Goal: Transaction & Acquisition: Obtain resource

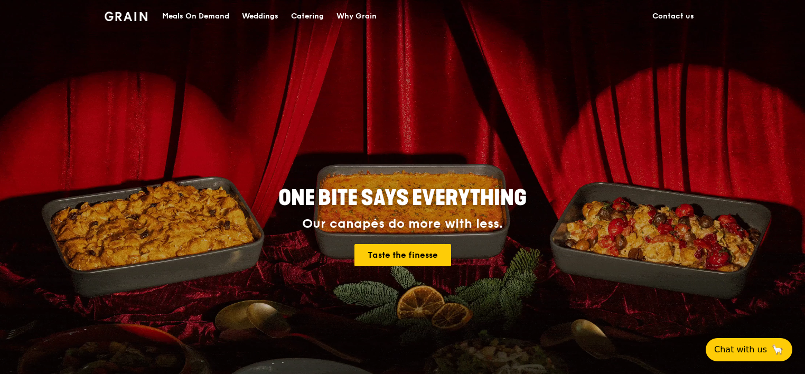
click at [208, 19] on div "Meals On Demand" at bounding box center [195, 17] width 67 height 32
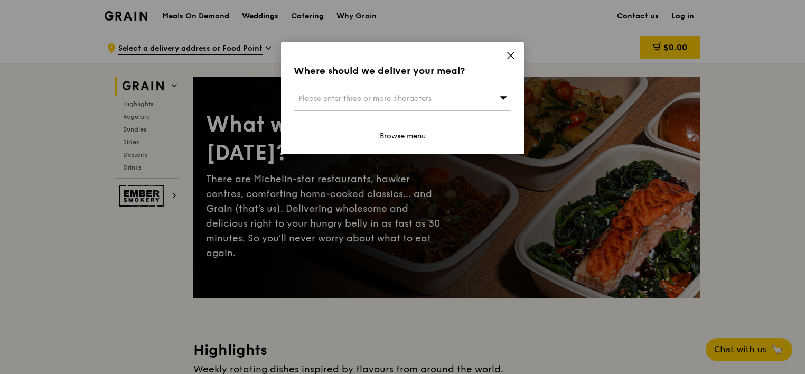
click at [349, 97] on span "Please enter three or more characters" at bounding box center [365, 98] width 133 height 9
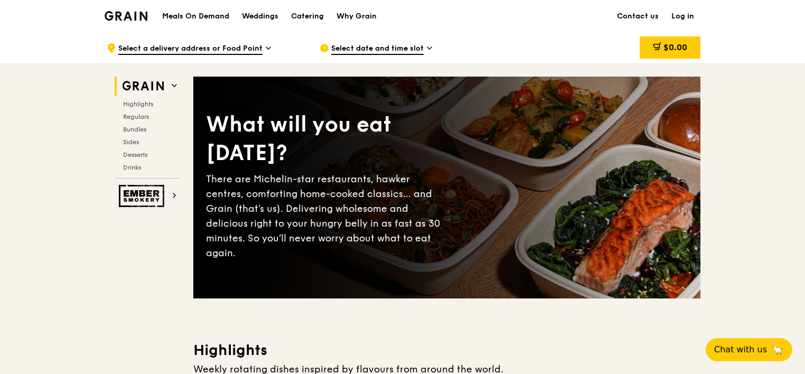
drag, startPoint x: 319, startPoint y: 301, endPoint x: 319, endPoint y: 337, distance: 35.9
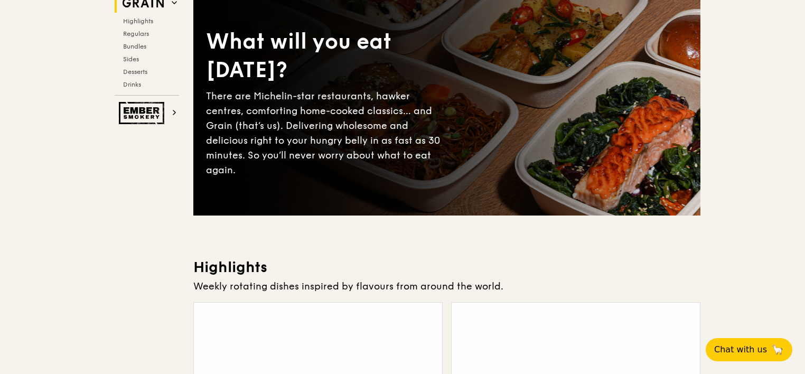
scroll to position [264, 0]
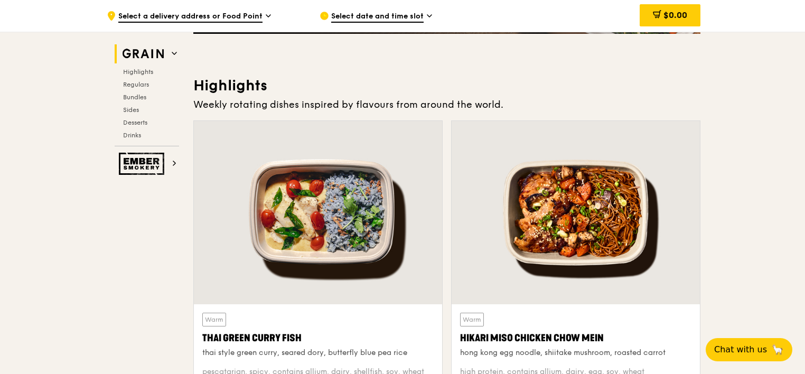
click at [438, 108] on div "Weekly rotating dishes inspired by flavours from around the world." at bounding box center [446, 104] width 507 height 15
click at [513, 109] on div "Weekly rotating dishes inspired by flavours from around the world." at bounding box center [446, 104] width 507 height 15
click at [481, 106] on div "Weekly rotating dishes inspired by flavours from around the world." at bounding box center [446, 104] width 507 height 15
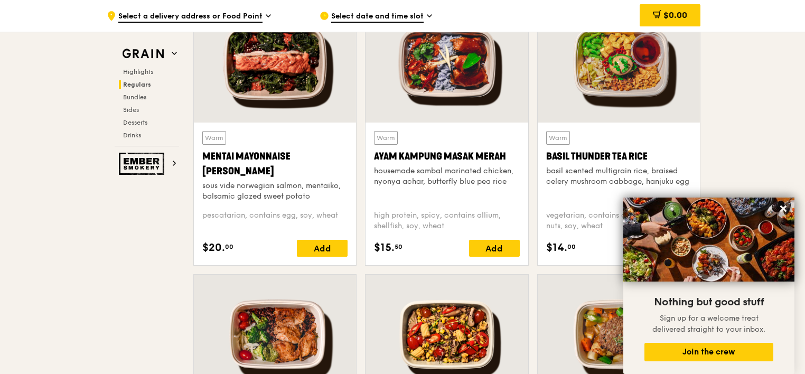
scroll to position [1110, 0]
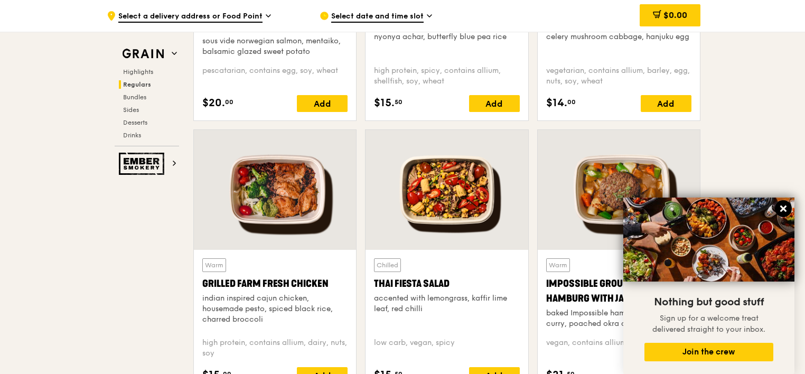
click at [784, 207] on icon at bounding box center [784, 209] width 10 height 10
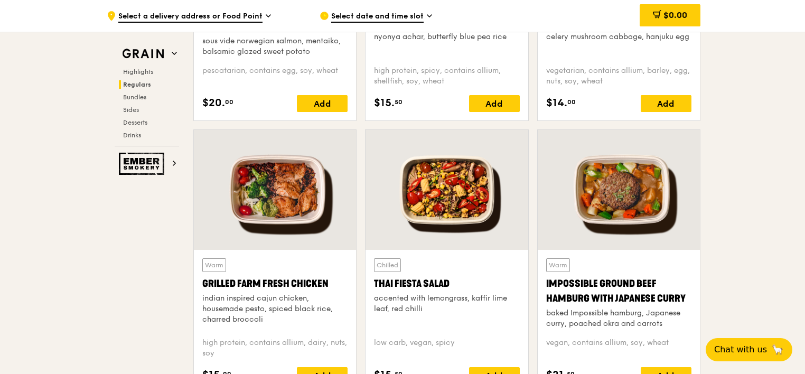
scroll to position [1163, 0]
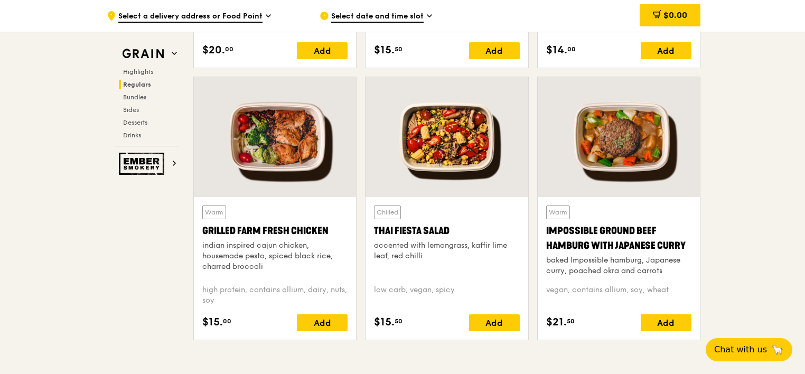
click at [276, 149] on div at bounding box center [275, 137] width 162 height 120
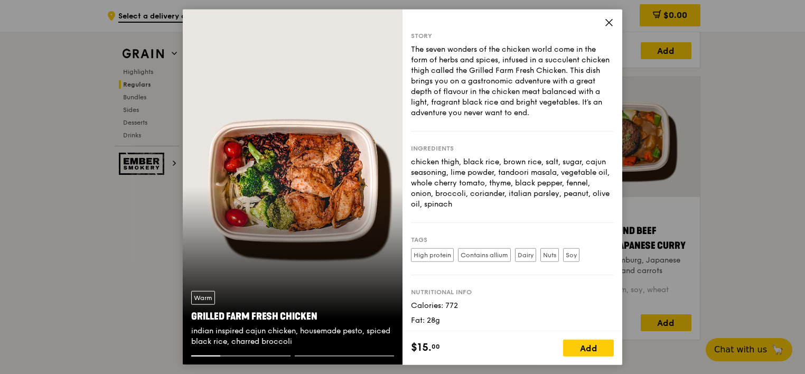
scroll to position [32, 0]
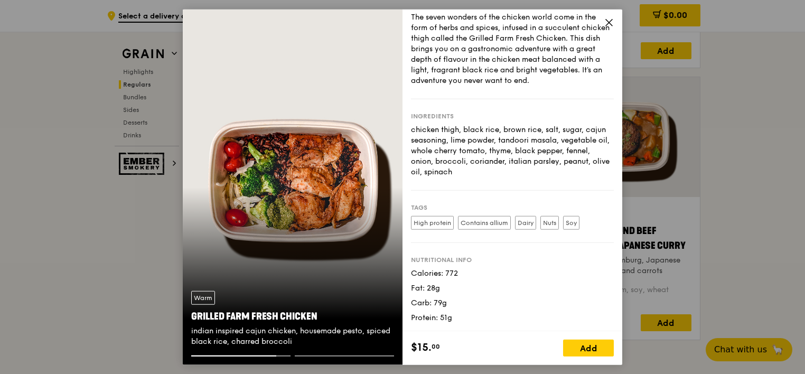
click at [613, 21] on icon at bounding box center [610, 23] width 10 height 10
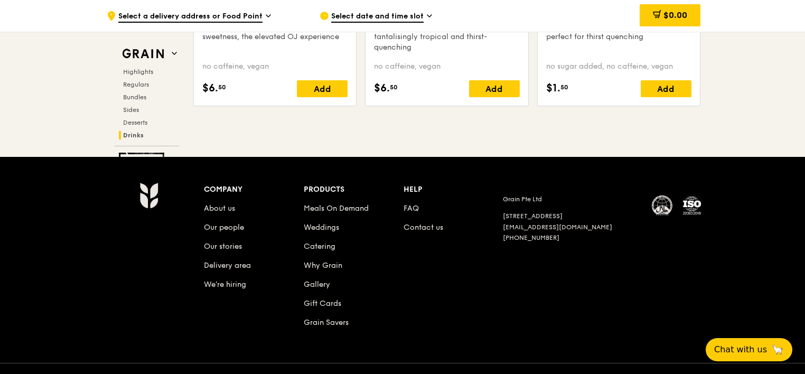
scroll to position [4386, 0]
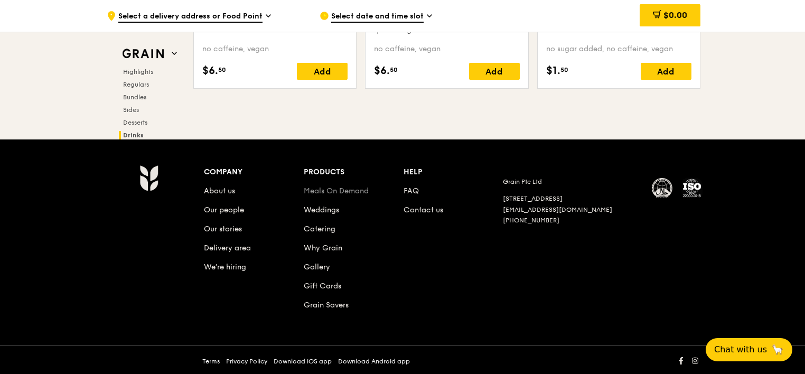
click at [328, 187] on link "Meals On Demand" at bounding box center [336, 191] width 65 height 9
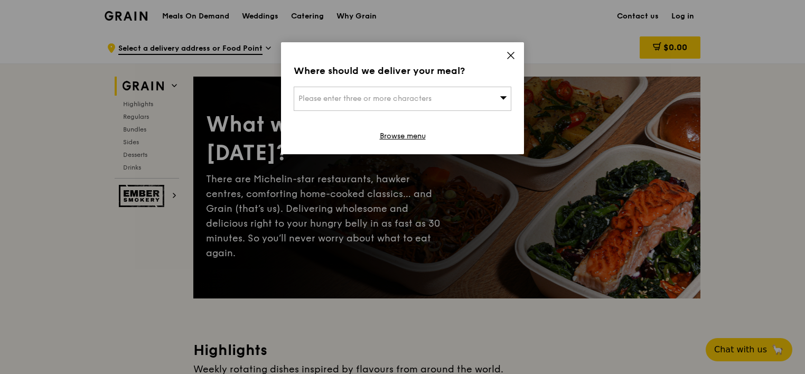
click at [469, 98] on div "Please enter three or more characters" at bounding box center [403, 99] width 218 height 24
click at [515, 55] on icon at bounding box center [511, 56] width 10 height 10
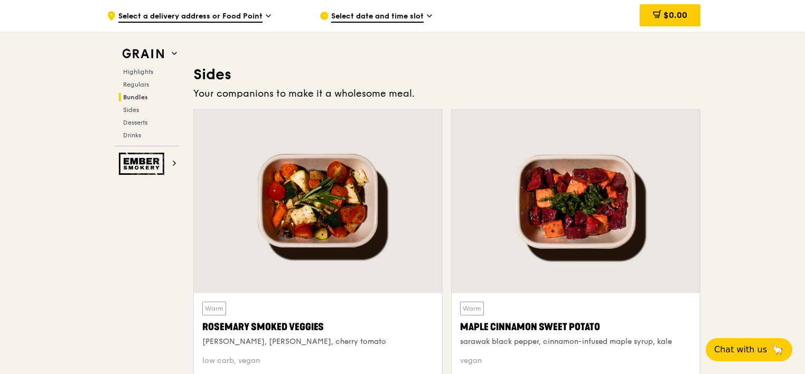
scroll to position [2326, 0]
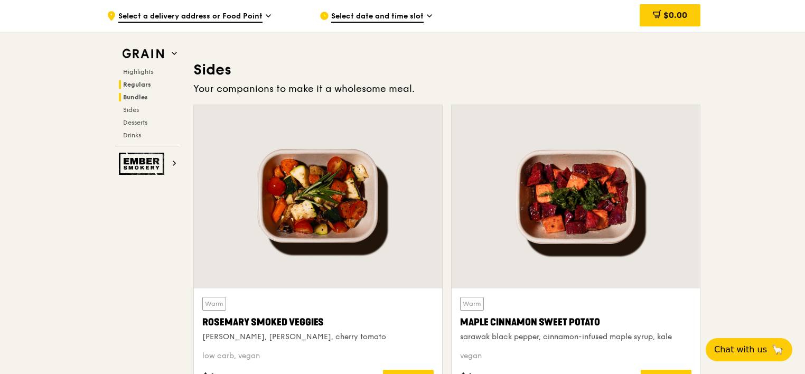
click at [142, 84] on span "Regulars" at bounding box center [137, 84] width 28 height 7
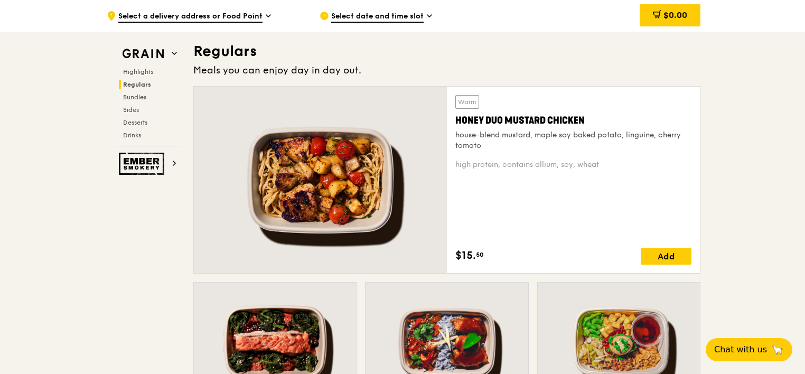
scroll to position [684, 0]
click at [160, 54] on img at bounding box center [143, 53] width 49 height 19
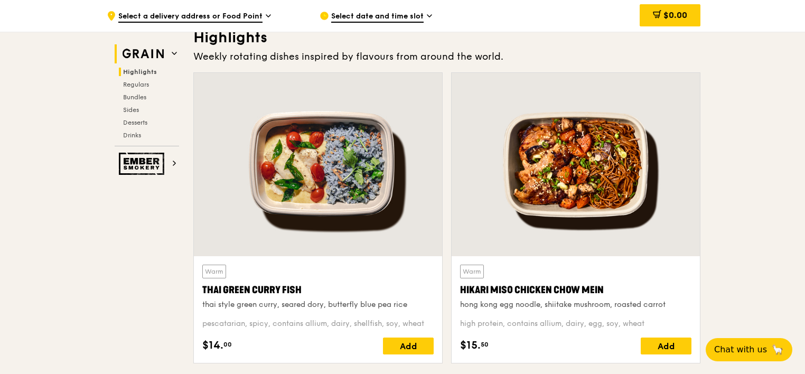
scroll to position [298, 0]
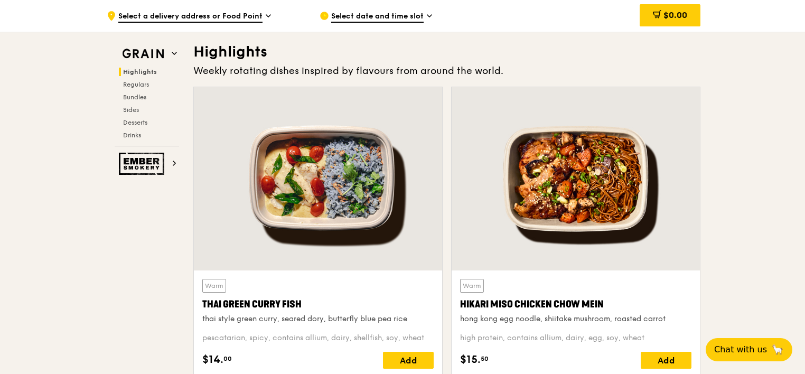
click at [355, 17] on span "Select date and time slot" at bounding box center [377, 17] width 92 height 12
click at [252, 18] on span "Select a delivery address or Food Point" at bounding box center [190, 17] width 144 height 12
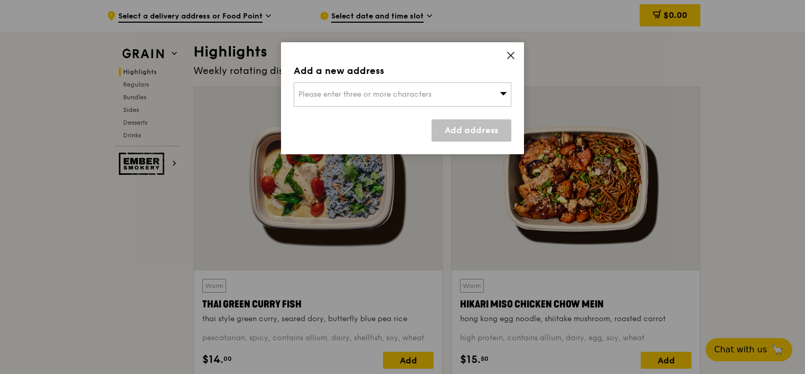
click at [331, 91] on span "Please enter three or more characters" at bounding box center [365, 94] width 133 height 9
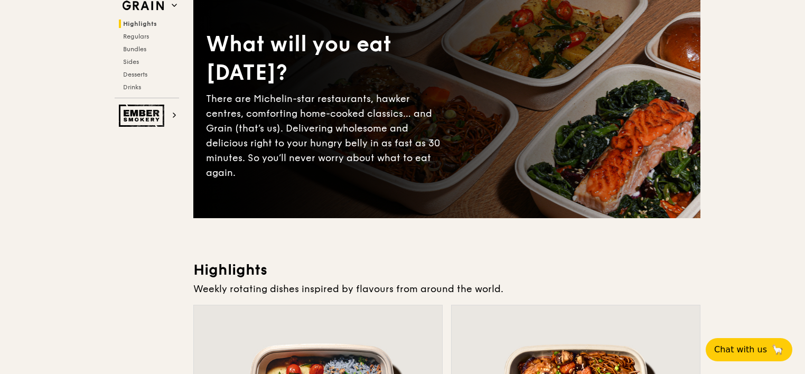
scroll to position [0, 0]
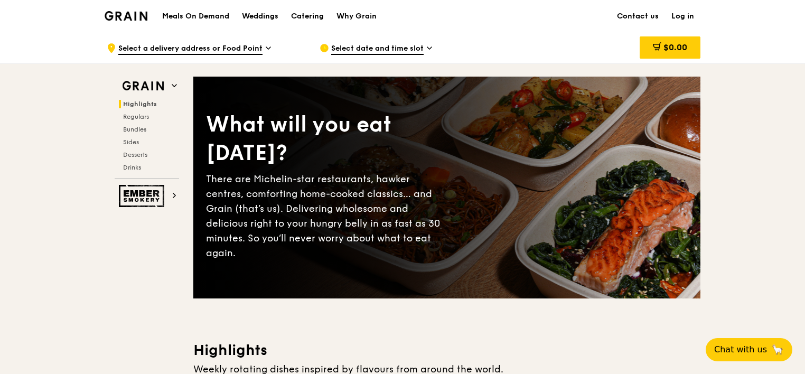
click at [211, 17] on h1 "Meals On Demand" at bounding box center [195, 16] width 67 height 11
click at [208, 21] on div "Meals On Demand Weddings Catering Why Grain" at bounding box center [269, 16] width 227 height 32
click at [220, 12] on h1 "Meals On Demand" at bounding box center [195, 16] width 67 height 11
click at [312, 14] on div "Catering" at bounding box center [307, 17] width 33 height 32
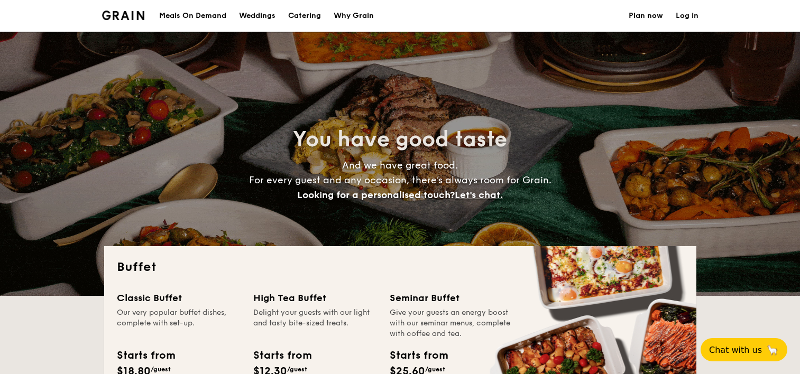
select select
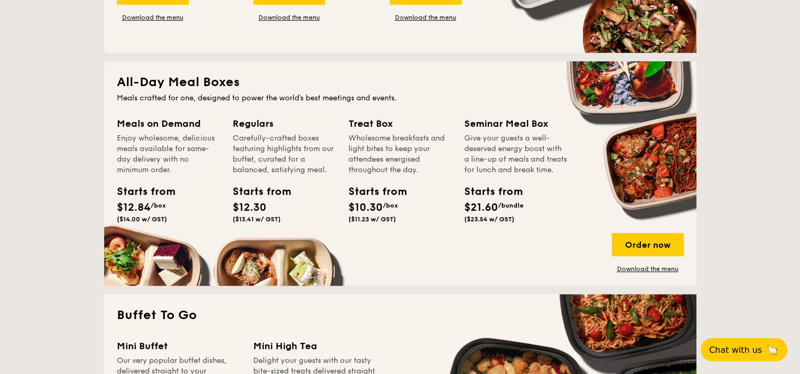
scroll to position [423, 0]
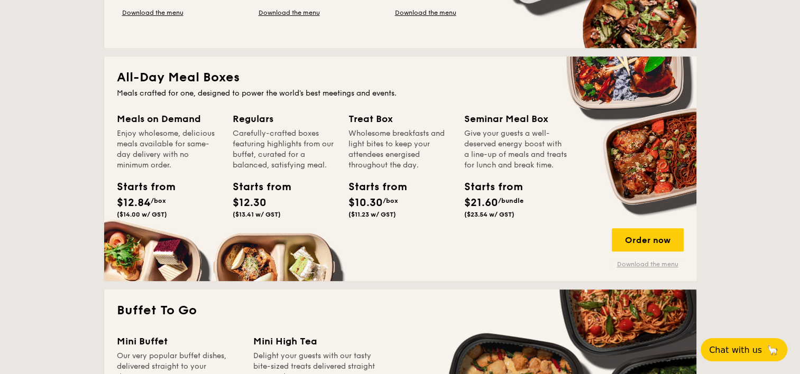
click at [636, 261] on link "Download the menu" at bounding box center [647, 264] width 72 height 8
